Goal: Subscribe to service/newsletter

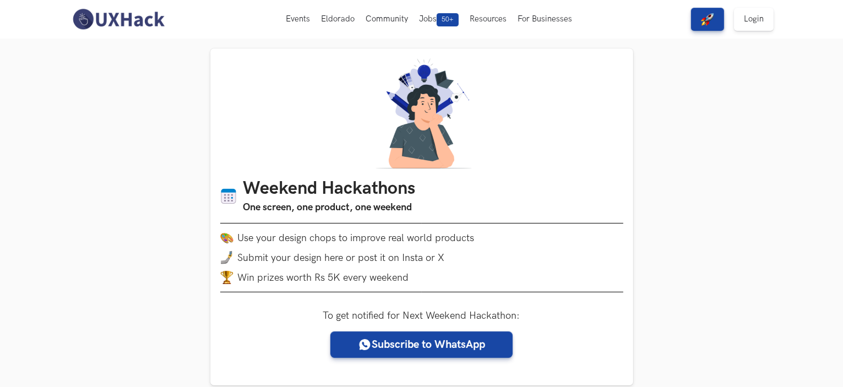
click at [143, 23] on img at bounding box center [118, 19] width 98 height 23
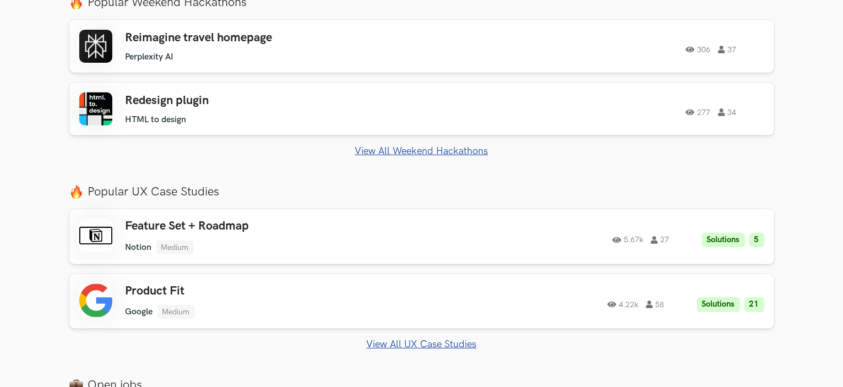
scroll to position [437, 0]
click at [425, 152] on link "View All Weekend Hackathons" at bounding box center [421, 151] width 705 height 12
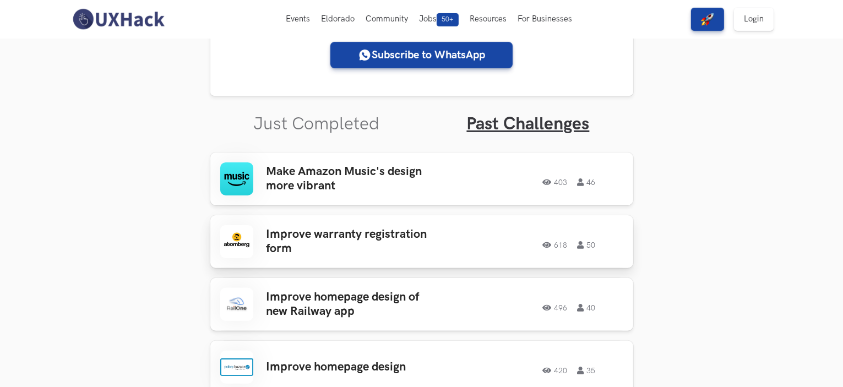
scroll to position [263, 0]
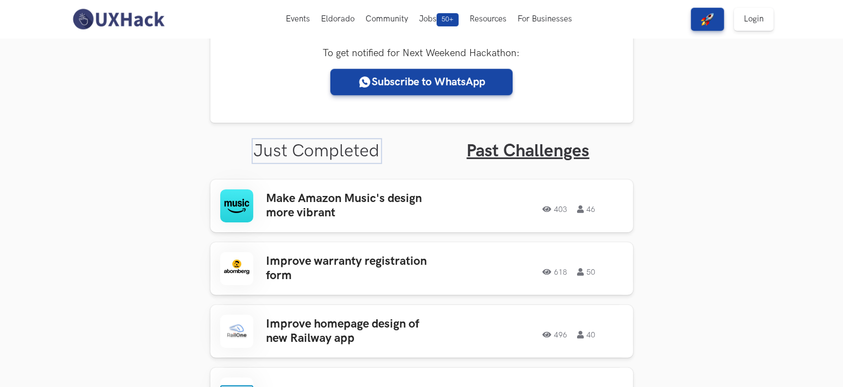
click at [337, 148] on link "Just Completed" at bounding box center [317, 150] width 126 height 21
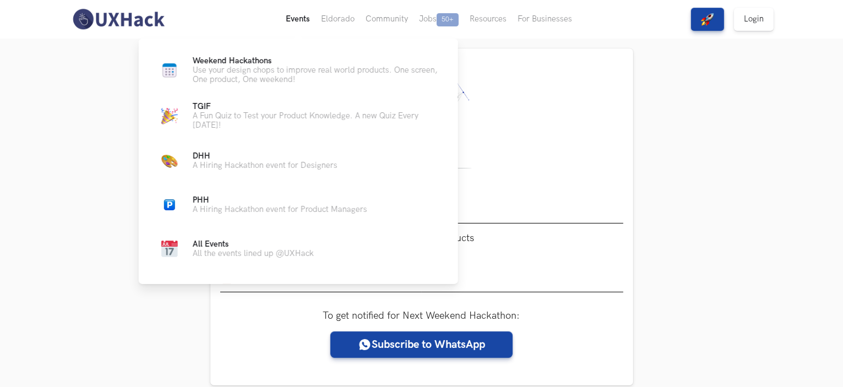
click at [297, 18] on button "Events Live" at bounding box center [297, 19] width 35 height 39
click at [260, 57] on span "Weekend Hackathons Live" at bounding box center [232, 60] width 79 height 9
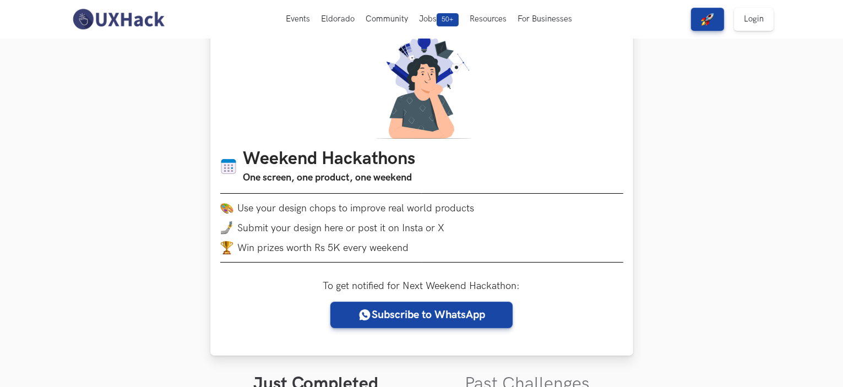
scroll to position [25, 0]
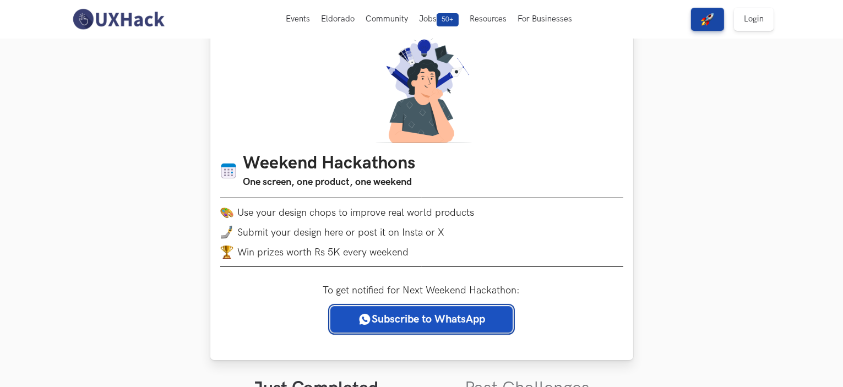
click at [370, 308] on link "Subscribe to WhatsApp" at bounding box center [421, 319] width 182 height 26
